Goal: Task Accomplishment & Management: Use online tool/utility

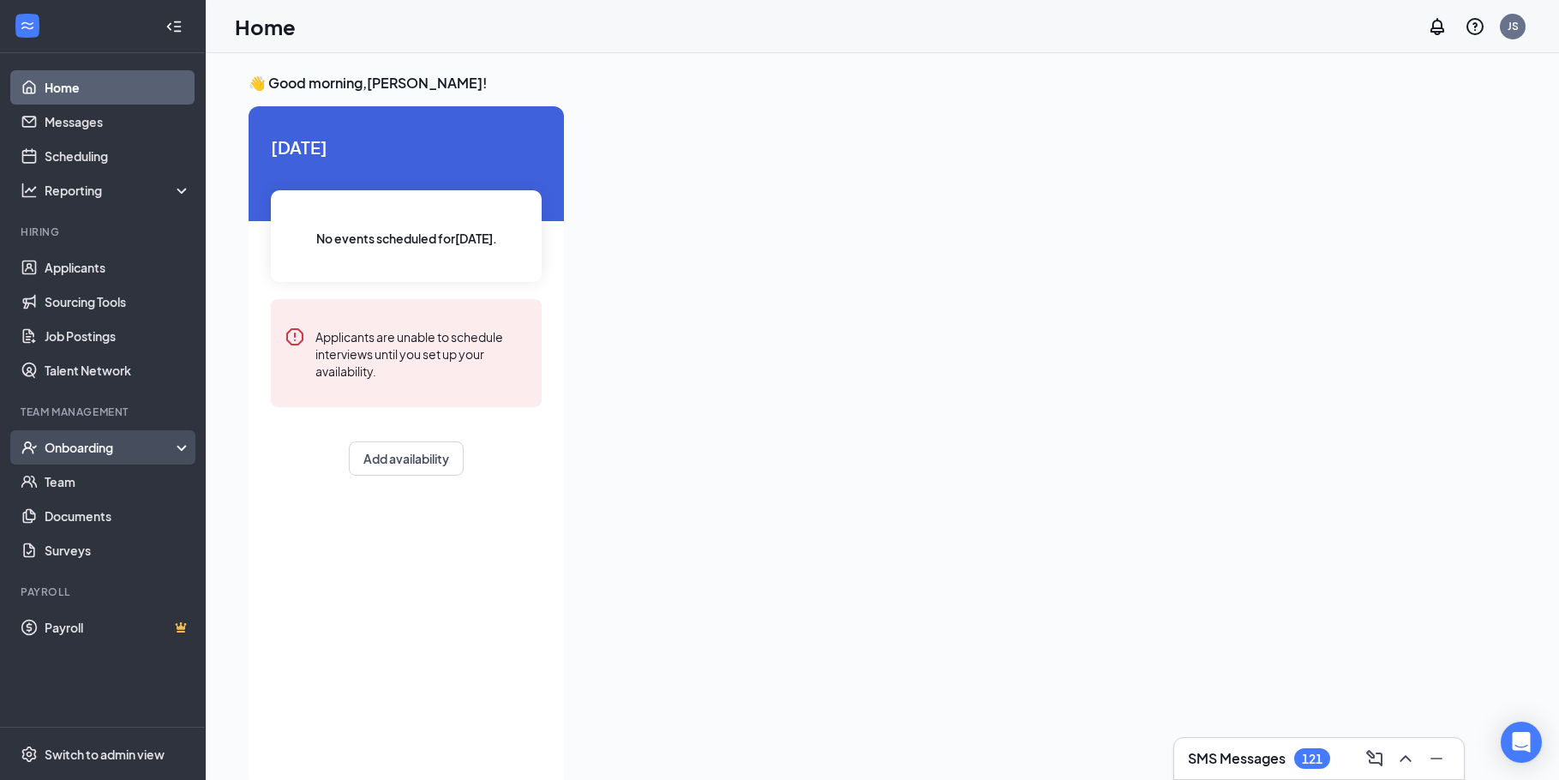
click at [92, 445] on div "Onboarding" at bounding box center [111, 447] width 132 height 17
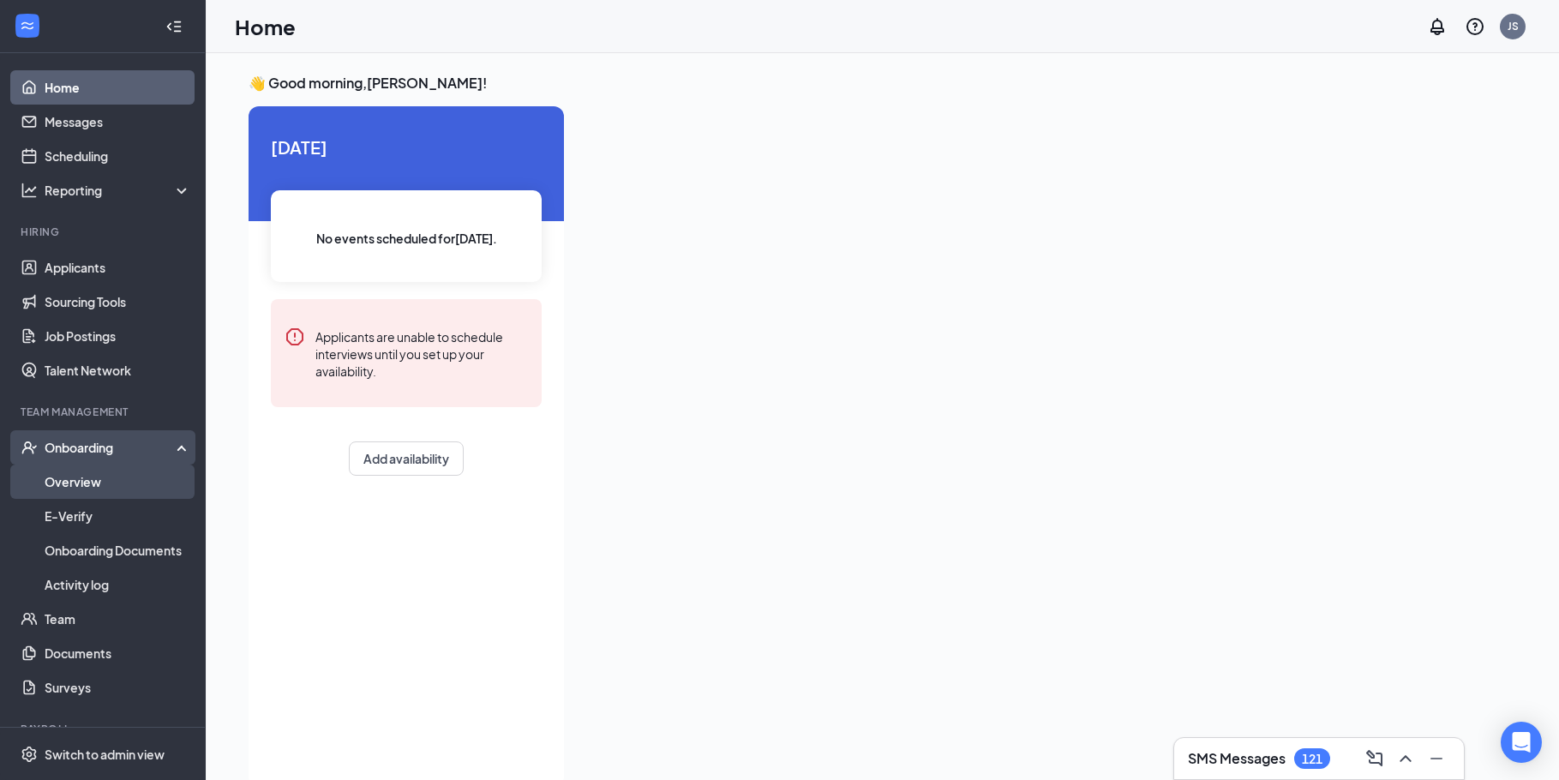
click at [88, 480] on link "Overview" at bounding box center [118, 482] width 147 height 34
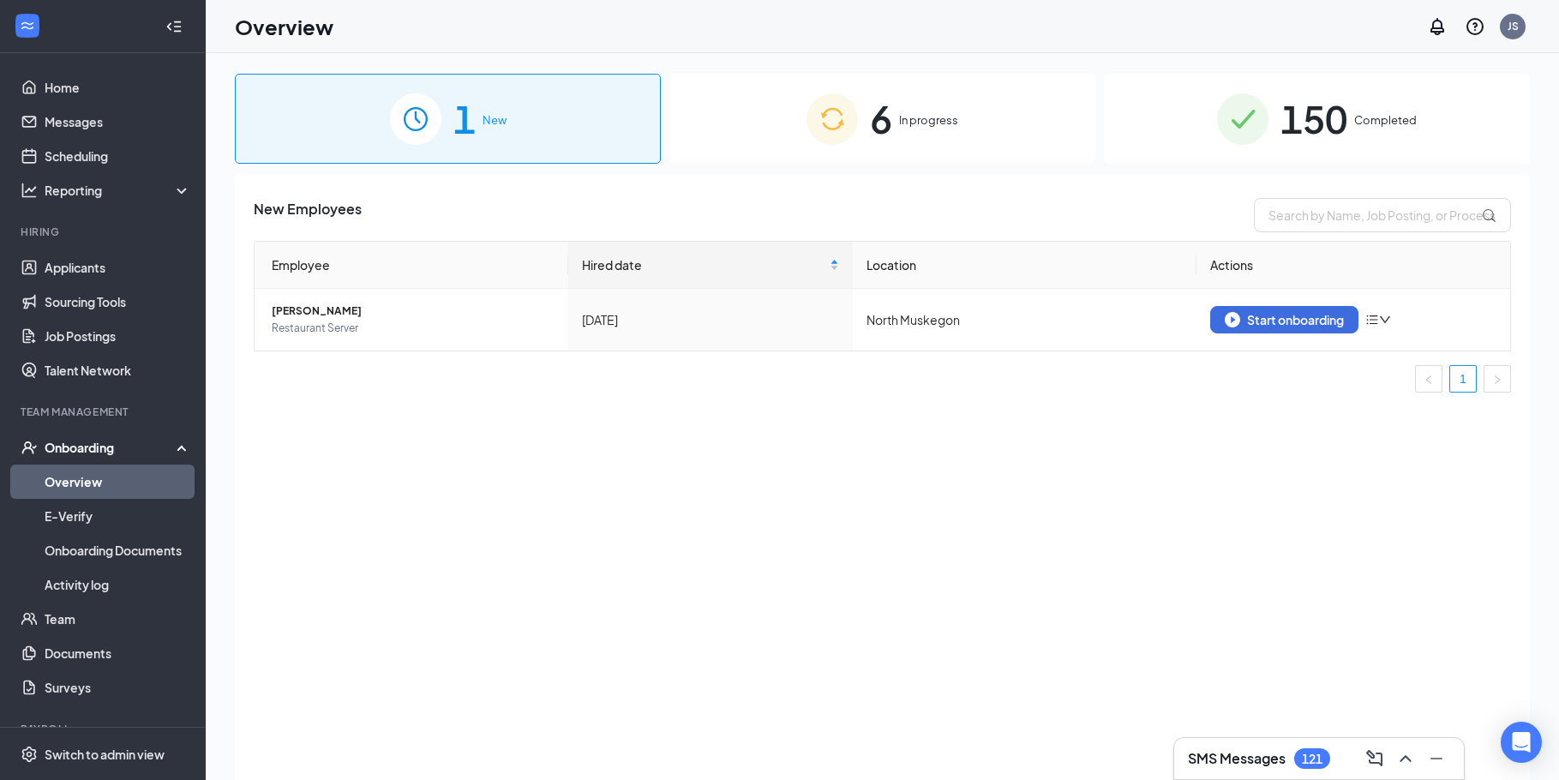
click at [1431, 126] on div "150 Completed" at bounding box center [1317, 119] width 426 height 90
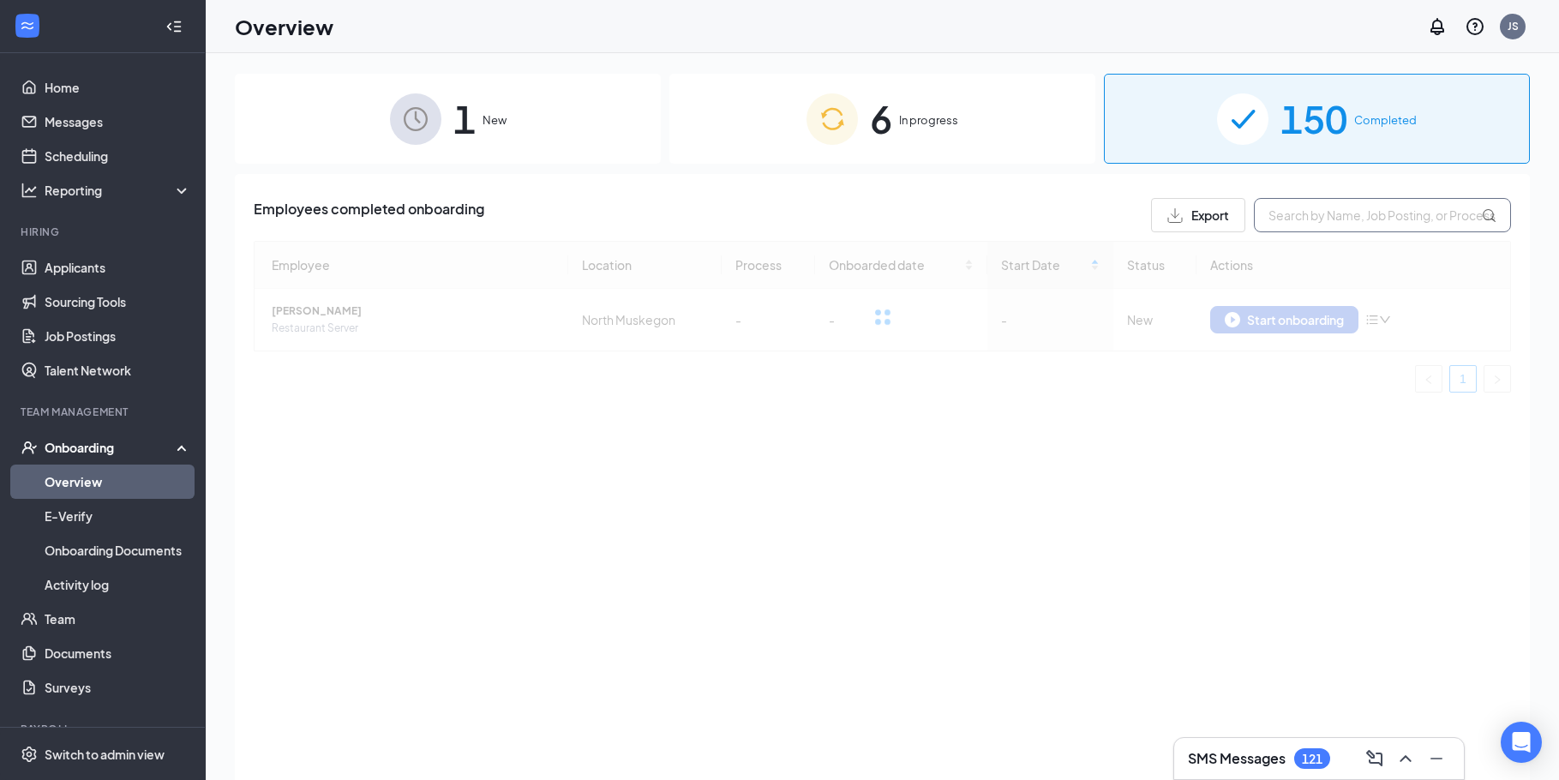
click at [1357, 215] on input "text" at bounding box center [1382, 215] width 257 height 34
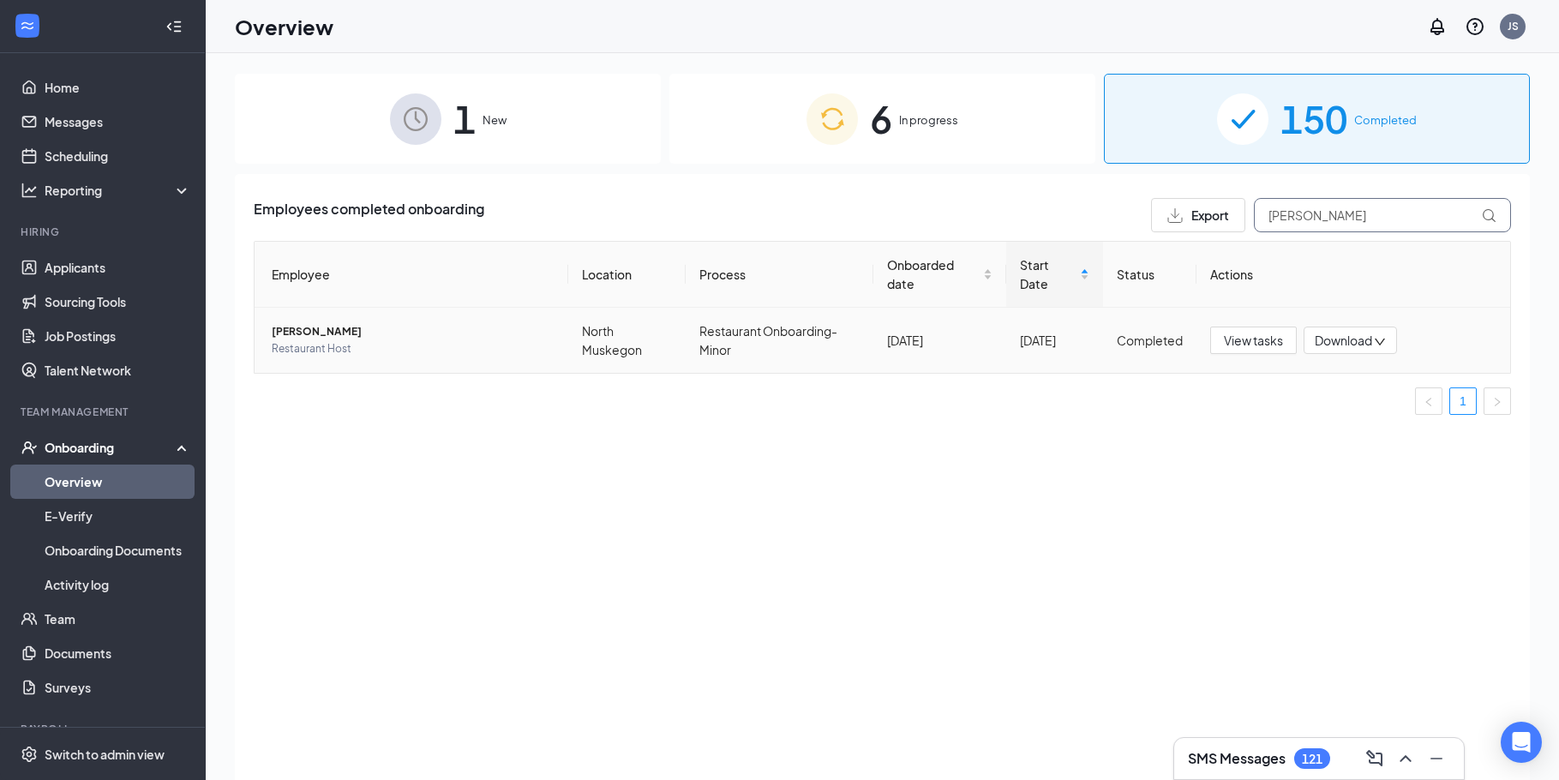
type input "[PERSON_NAME]"
click at [1379, 337] on icon "down" at bounding box center [1380, 342] width 12 height 12
click at [1359, 381] on div "Download summary" at bounding box center [1406, 383] width 185 height 21
click at [63, 624] on link "Team" at bounding box center [118, 619] width 147 height 34
